Goal: Task Accomplishment & Management: Manage account settings

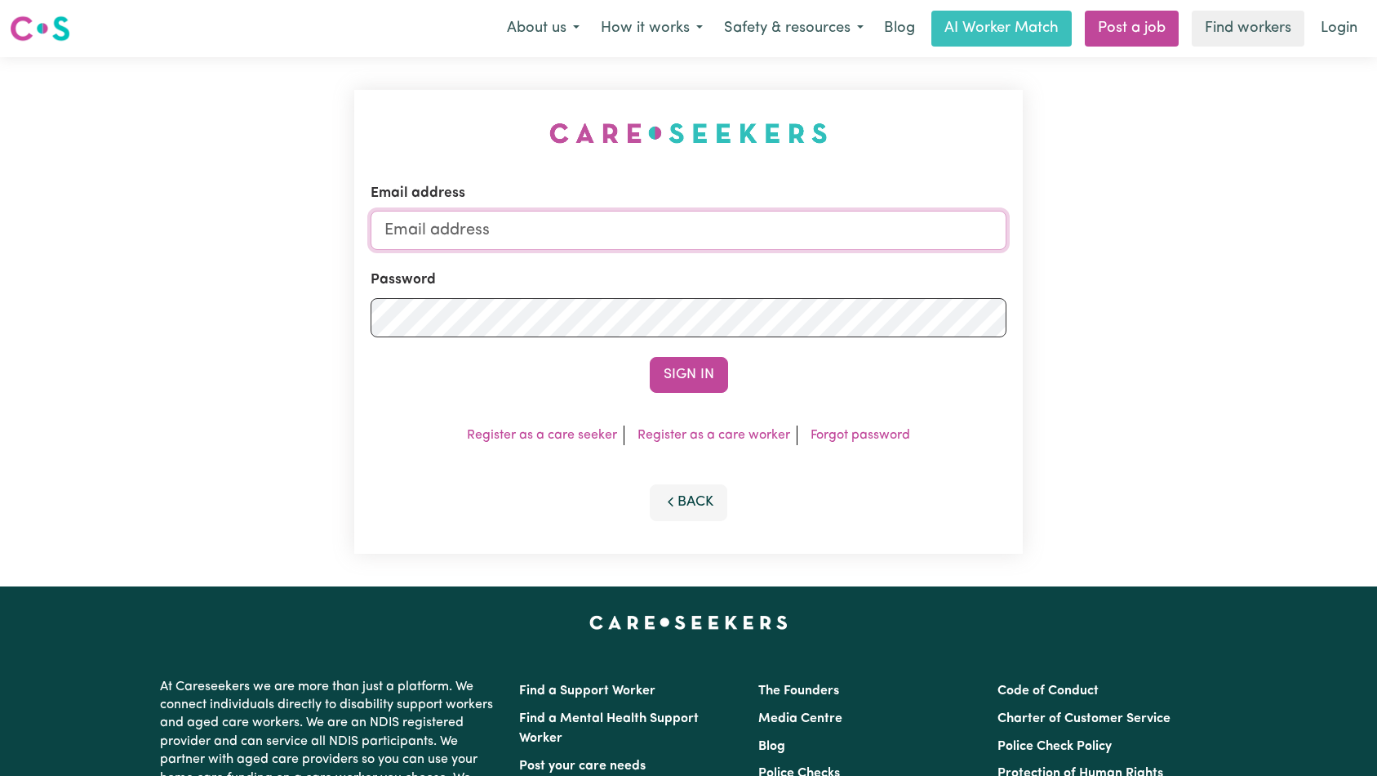
click at [715, 228] on input "Email address" at bounding box center [689, 230] width 637 height 39
type input "superuser~[EMAIL_ADDRESS][DOMAIN_NAME]"
click at [685, 366] on button "Sign In" at bounding box center [689, 375] width 78 height 36
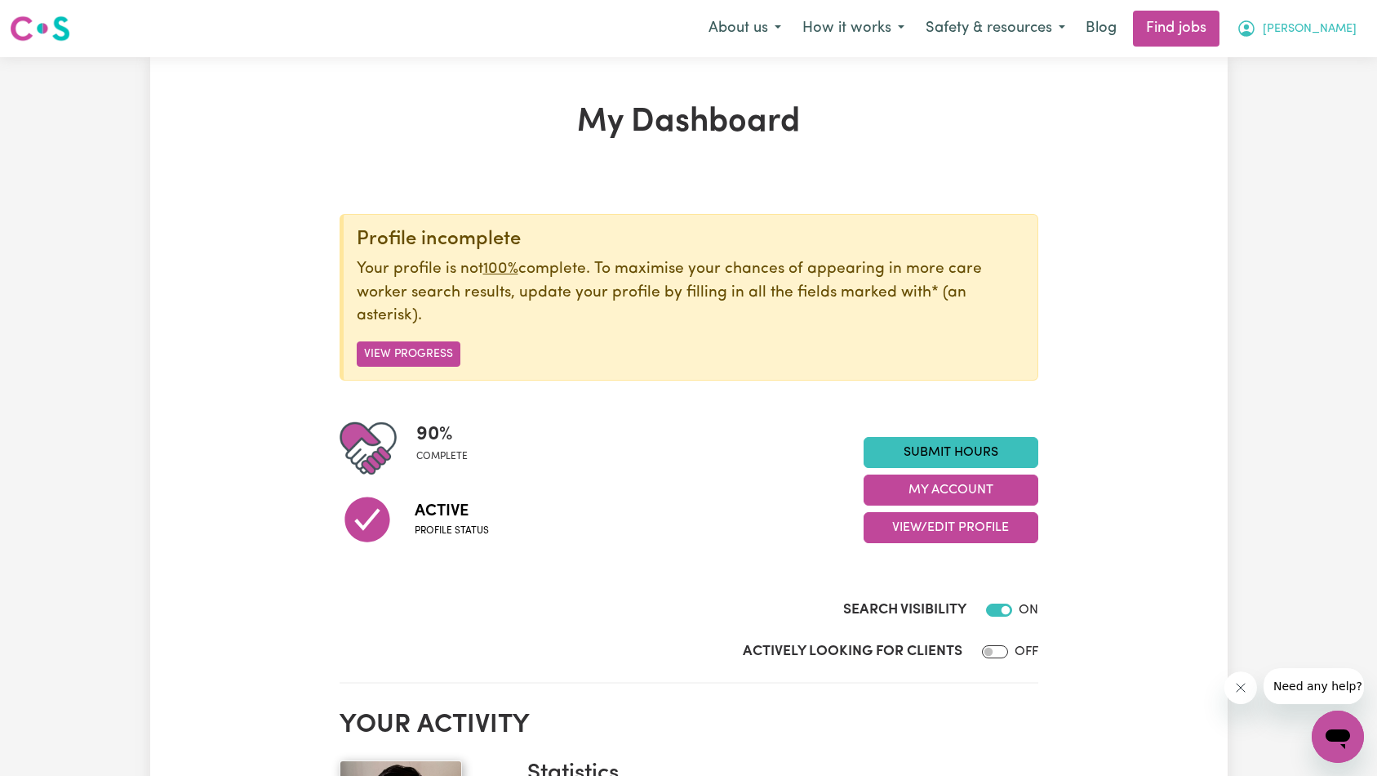
click at [1346, 24] on span "[PERSON_NAME]" at bounding box center [1310, 29] width 94 height 18
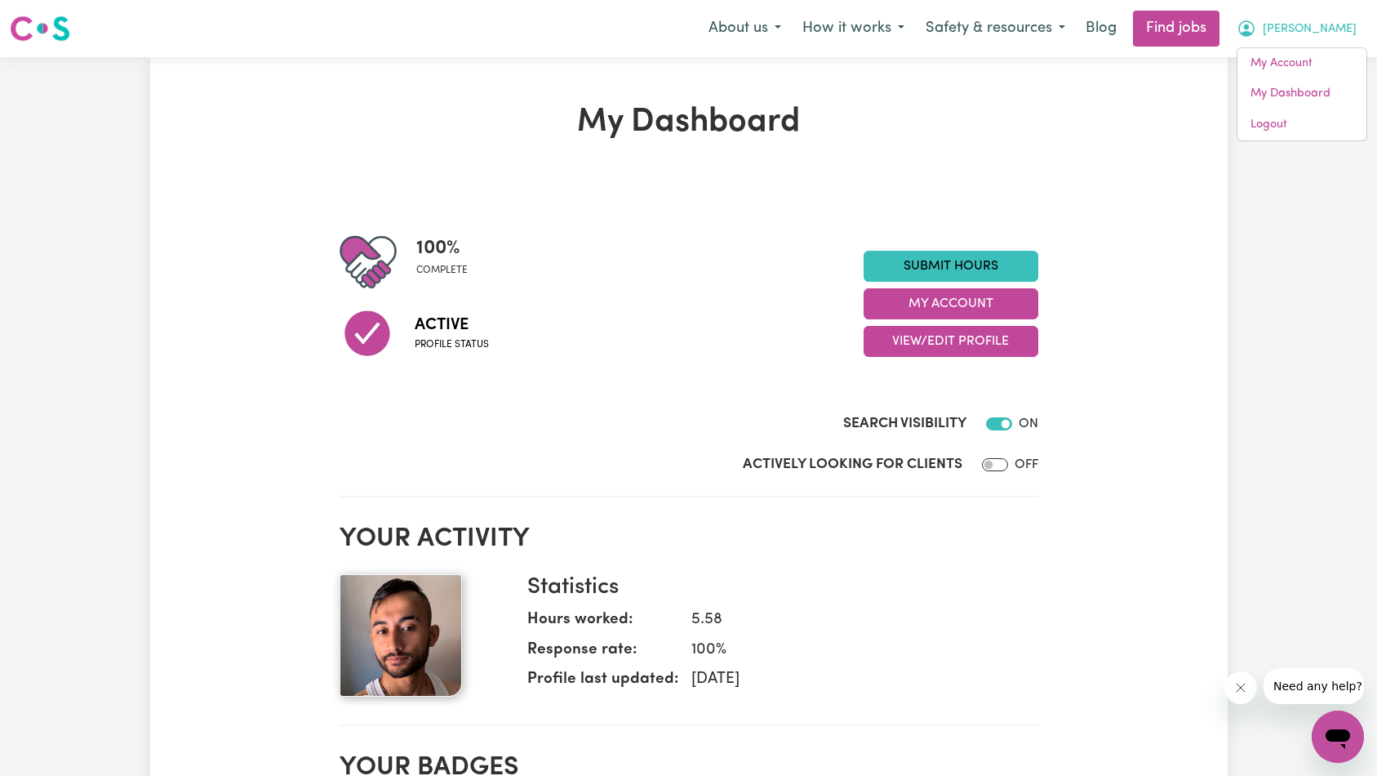
click at [963, 319] on div "Submit Hours My Account View/Edit Profile" at bounding box center [951, 304] width 175 height 106
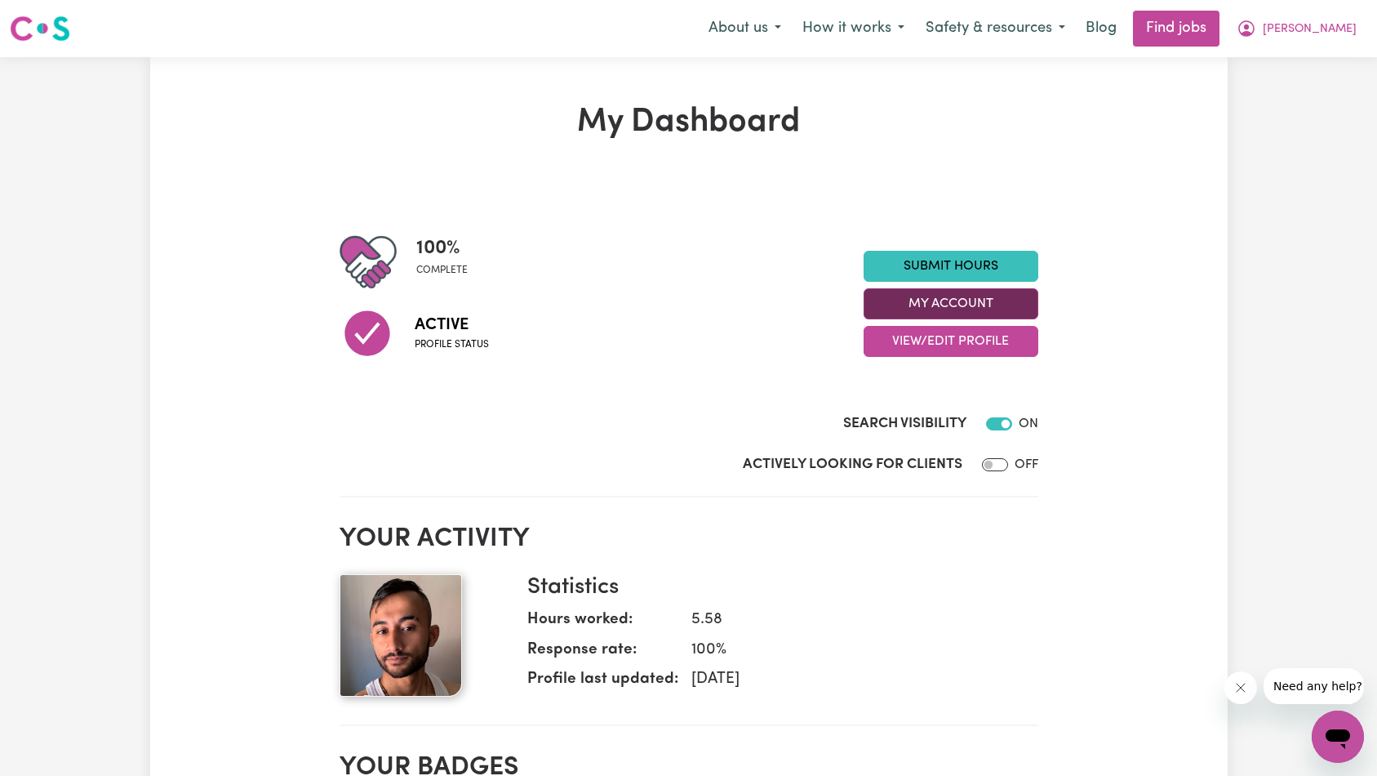
click at [986, 296] on button "My Account" at bounding box center [951, 303] width 175 height 31
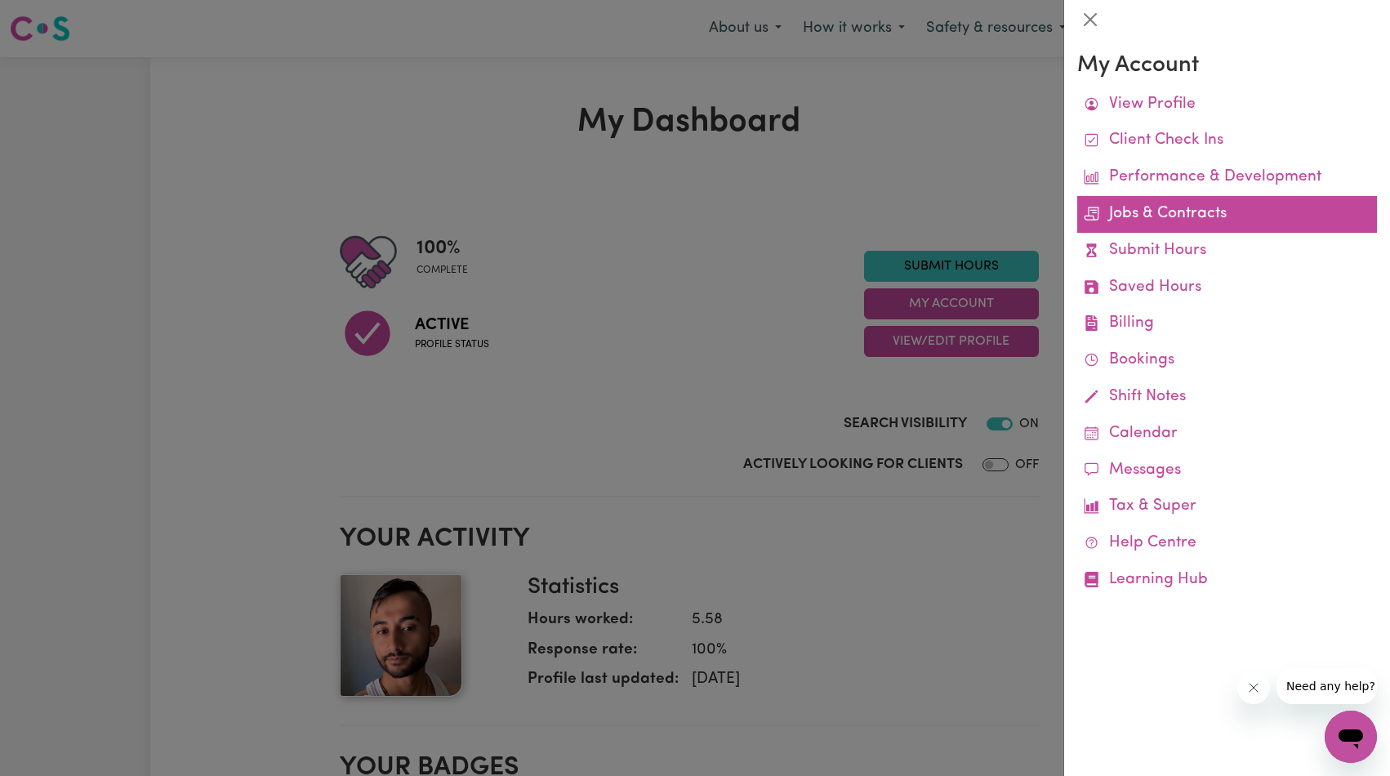
click at [1212, 211] on link "Jobs & Contracts" at bounding box center [1227, 214] width 300 height 37
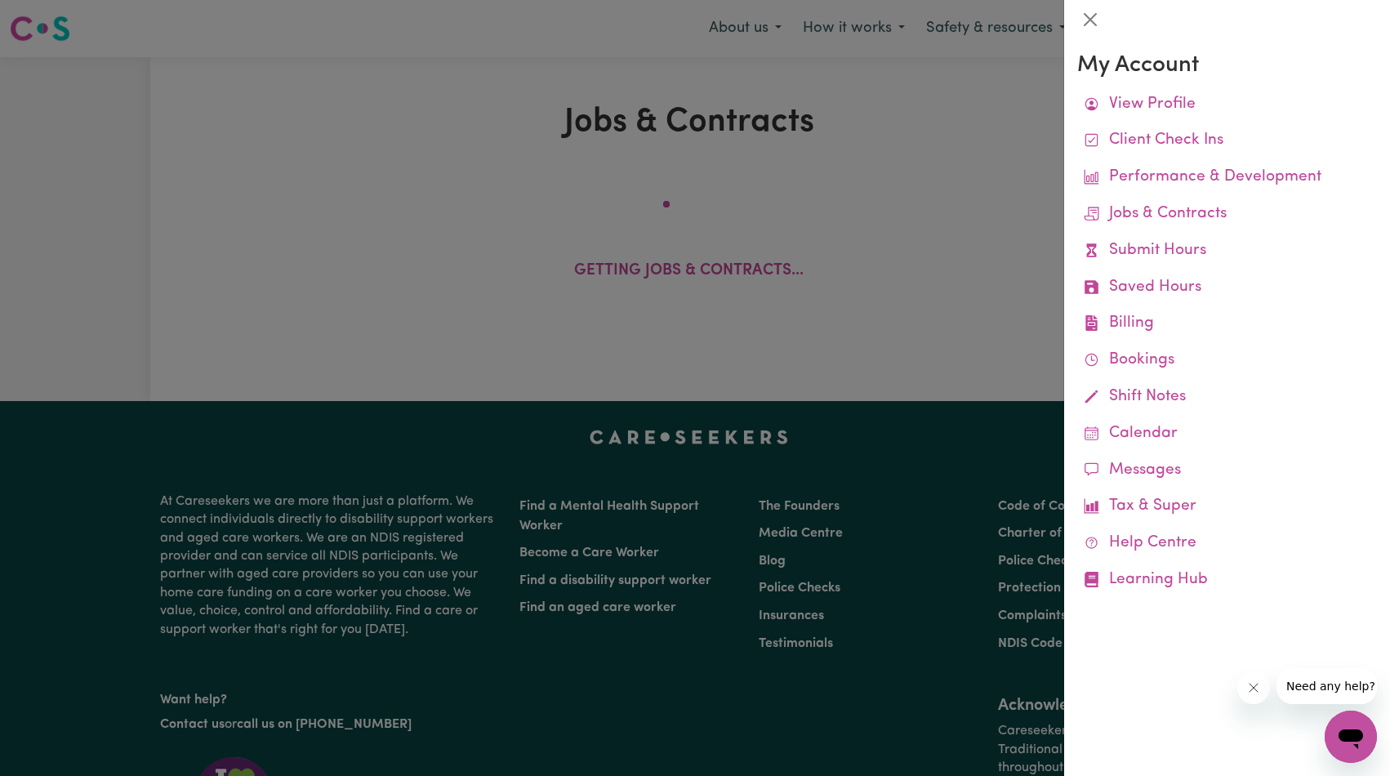
click at [883, 371] on div at bounding box center [695, 388] width 1390 height 776
